Goal: Task Accomplishment & Management: Manage account settings

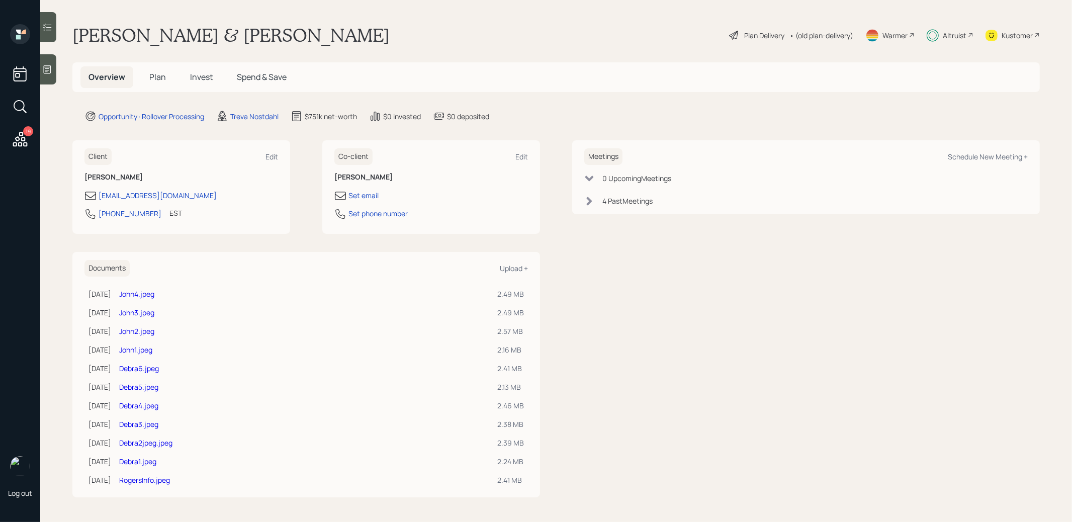
click at [197, 76] on span "Invest" at bounding box center [201, 76] width 23 height 11
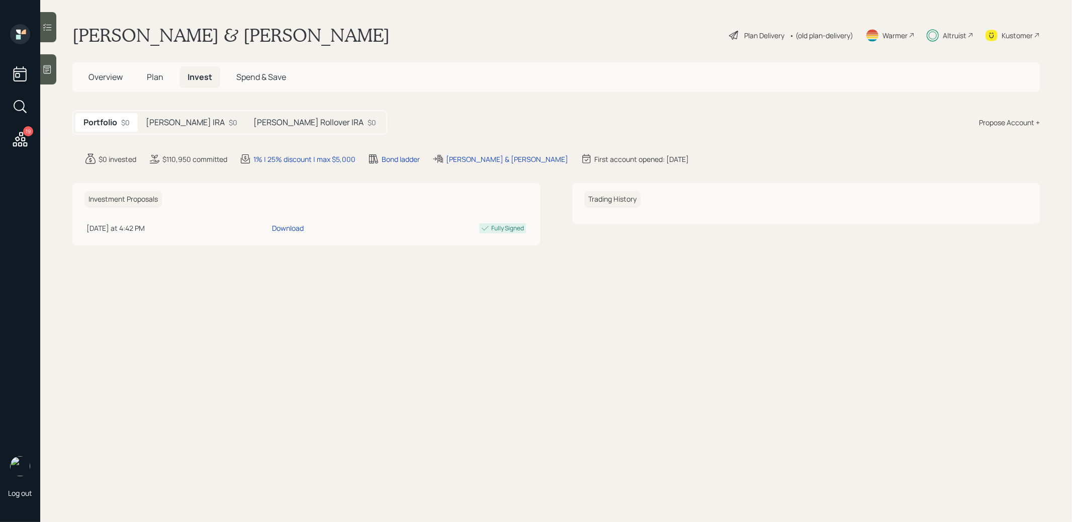
click at [186, 127] on h5 "[PERSON_NAME] IRA" at bounding box center [185, 123] width 79 height 10
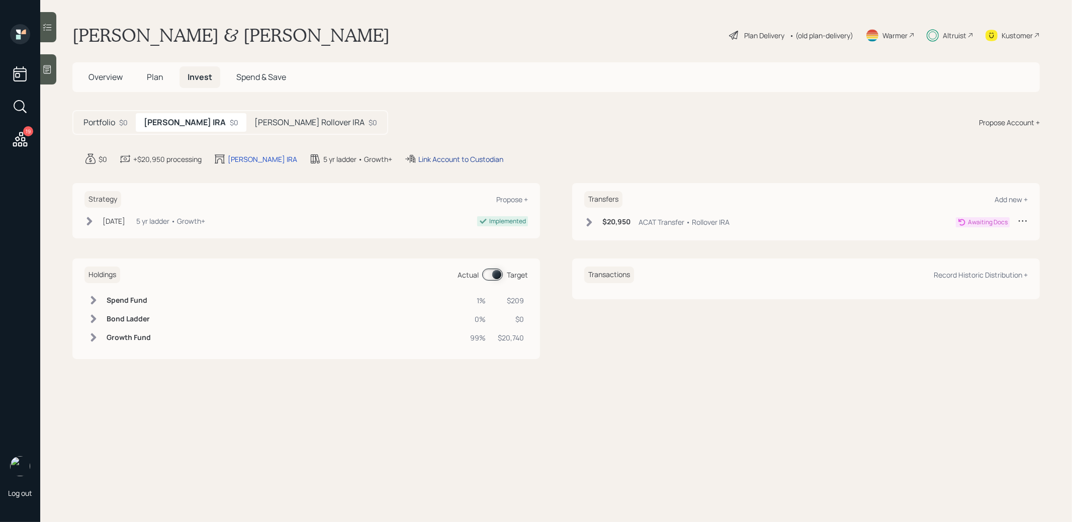
click at [439, 156] on div "Link Account to Custodian" at bounding box center [460, 159] width 85 height 11
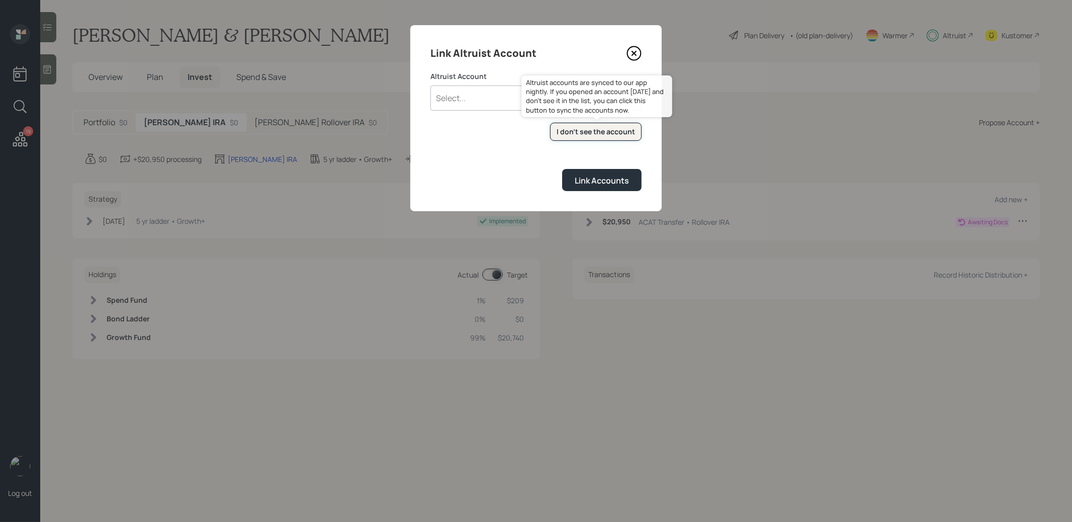
click at [566, 133] on div "I don't see the account" at bounding box center [596, 132] width 78 height 10
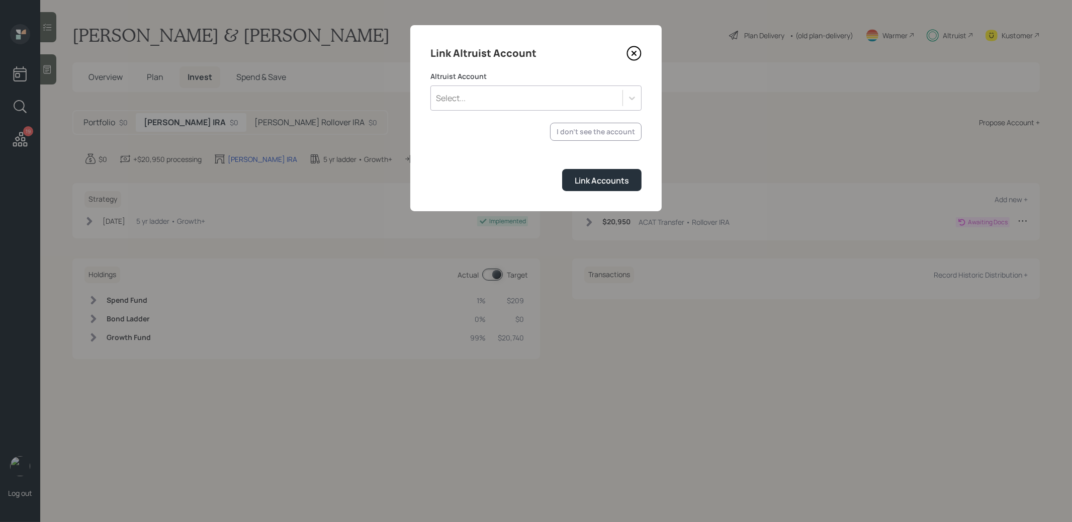
click at [486, 98] on div "Select..." at bounding box center [527, 97] width 192 height 17
click at [485, 130] on div "ROLLOVER IRA (5330)" at bounding box center [535, 126] width 211 height 19
click at [605, 175] on div "Link Accounts" at bounding box center [602, 180] width 54 height 11
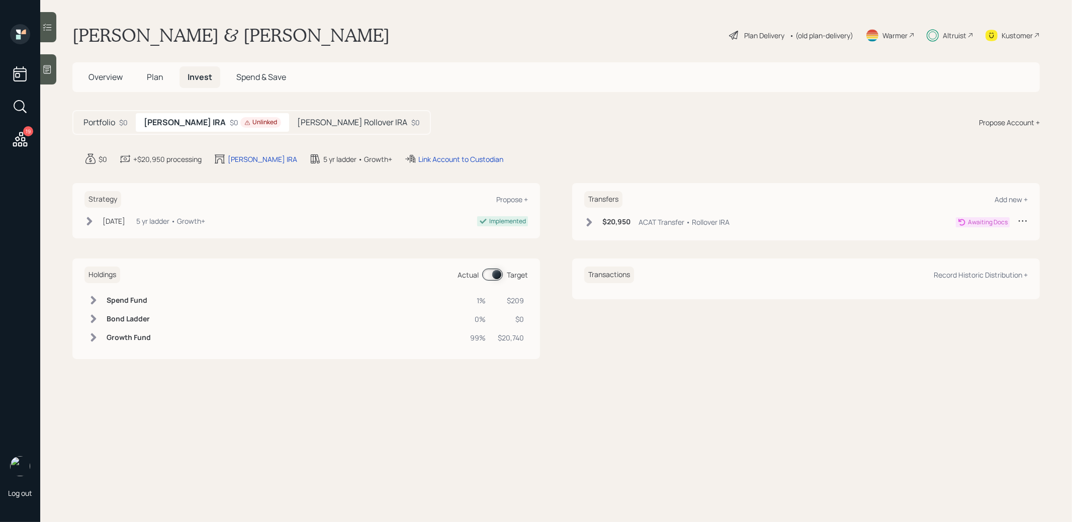
click at [590, 221] on icon at bounding box center [590, 222] width 6 height 9
click at [418, 157] on div "10135330" at bounding box center [437, 159] width 39 height 11
click at [98, 82] on span "Overview" at bounding box center [105, 76] width 34 height 11
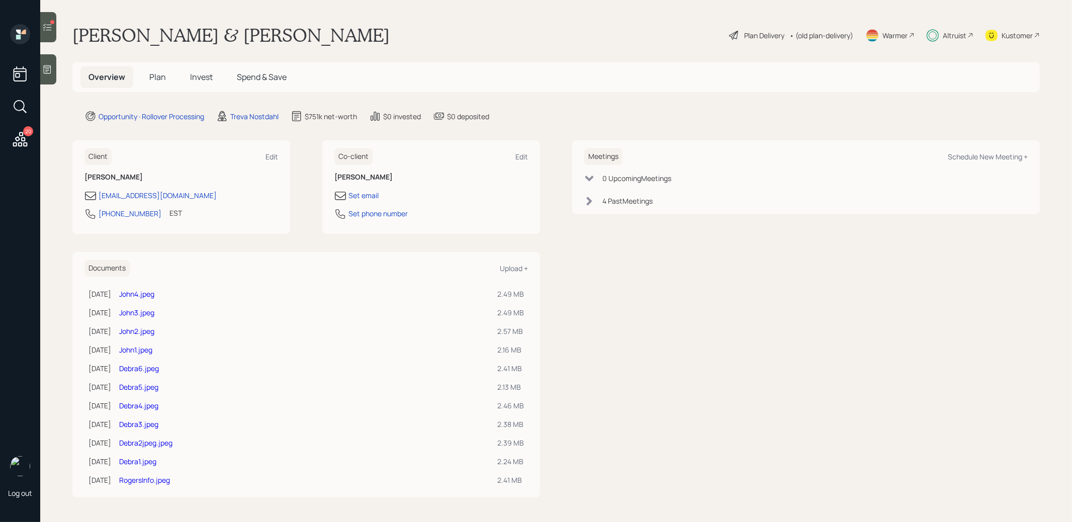
click at [152, 347] on link "John1.jpeg" at bounding box center [135, 350] width 33 height 10
click at [208, 78] on span "Invest" at bounding box center [201, 76] width 23 height 11
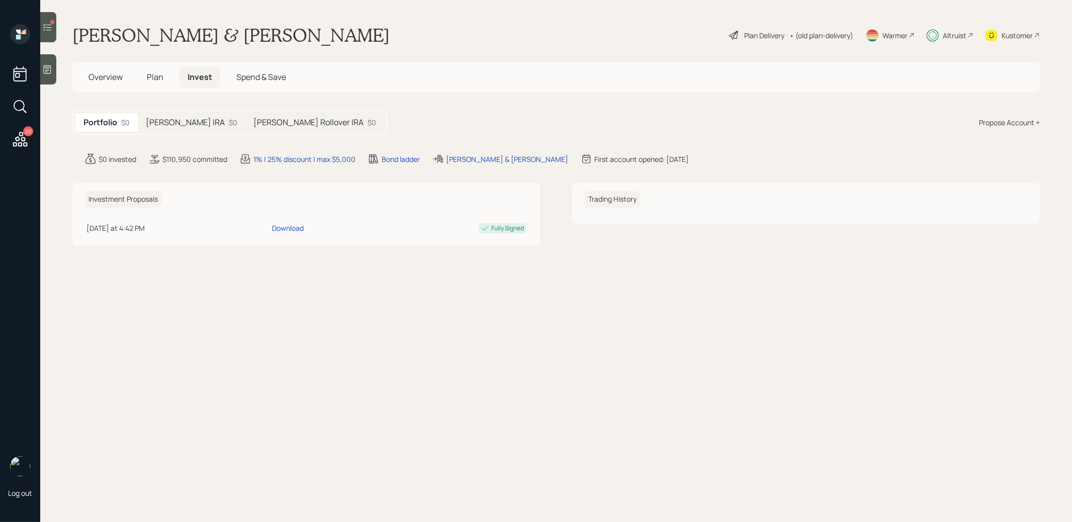
click at [183, 116] on div "[PERSON_NAME] IRA $0" at bounding box center [192, 122] width 108 height 19
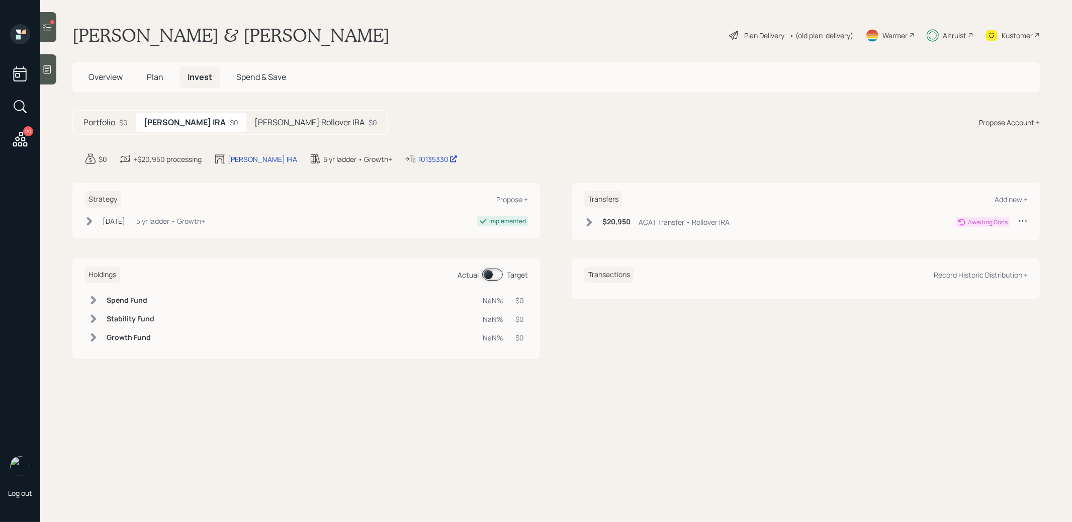
click at [589, 222] on icon at bounding box center [589, 222] width 10 height 10
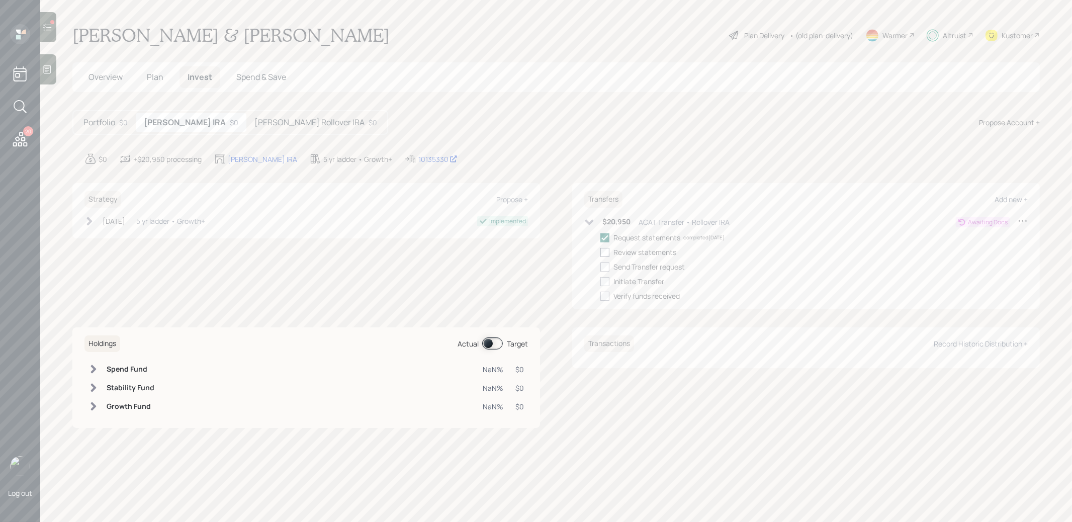
click at [607, 251] on div at bounding box center [604, 252] width 9 height 9
click at [600, 252] on input "checkbox" at bounding box center [600, 252] width 1 height 1
checkbox input "true"
click at [606, 267] on div at bounding box center [604, 266] width 9 height 9
click at [600, 267] on input "checkbox" at bounding box center [600, 266] width 1 height 1
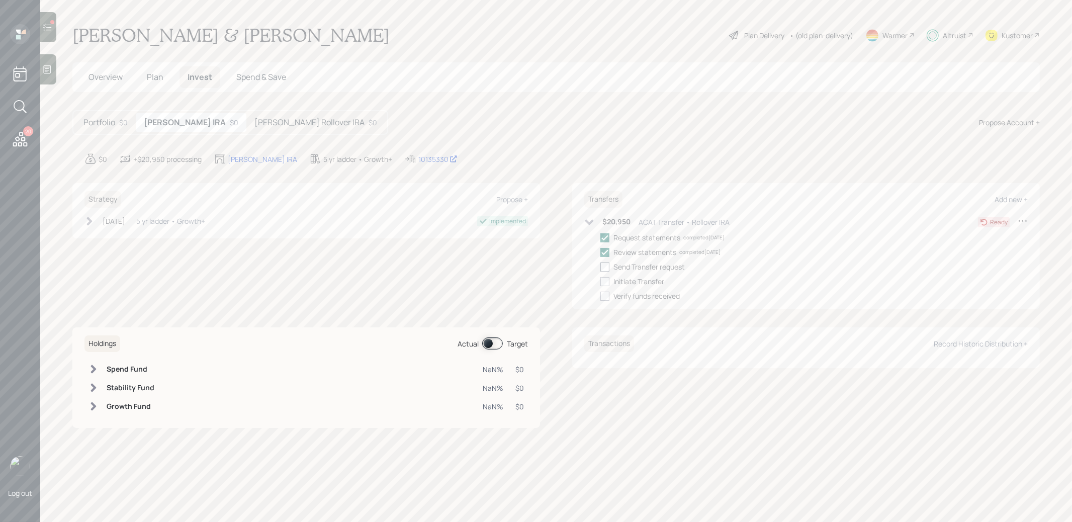
checkbox input "true"
